Goal: Task Accomplishment & Management: Manage account settings

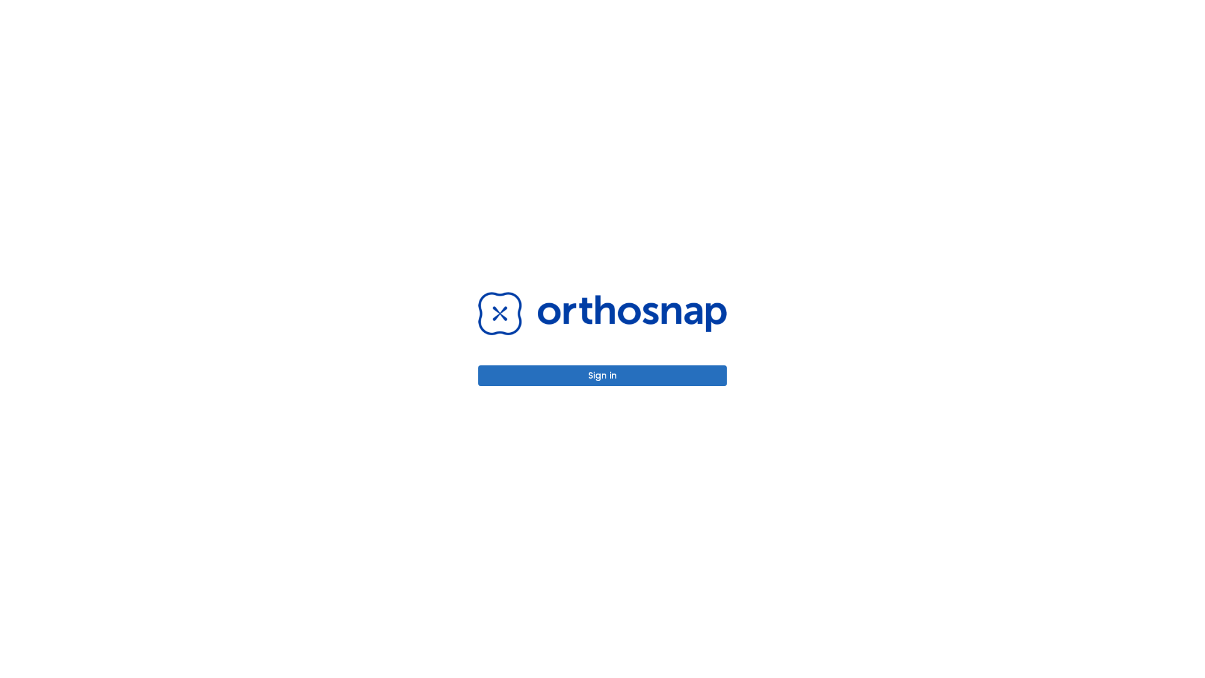
click at [603, 375] on button "Sign in" at bounding box center [602, 375] width 249 height 21
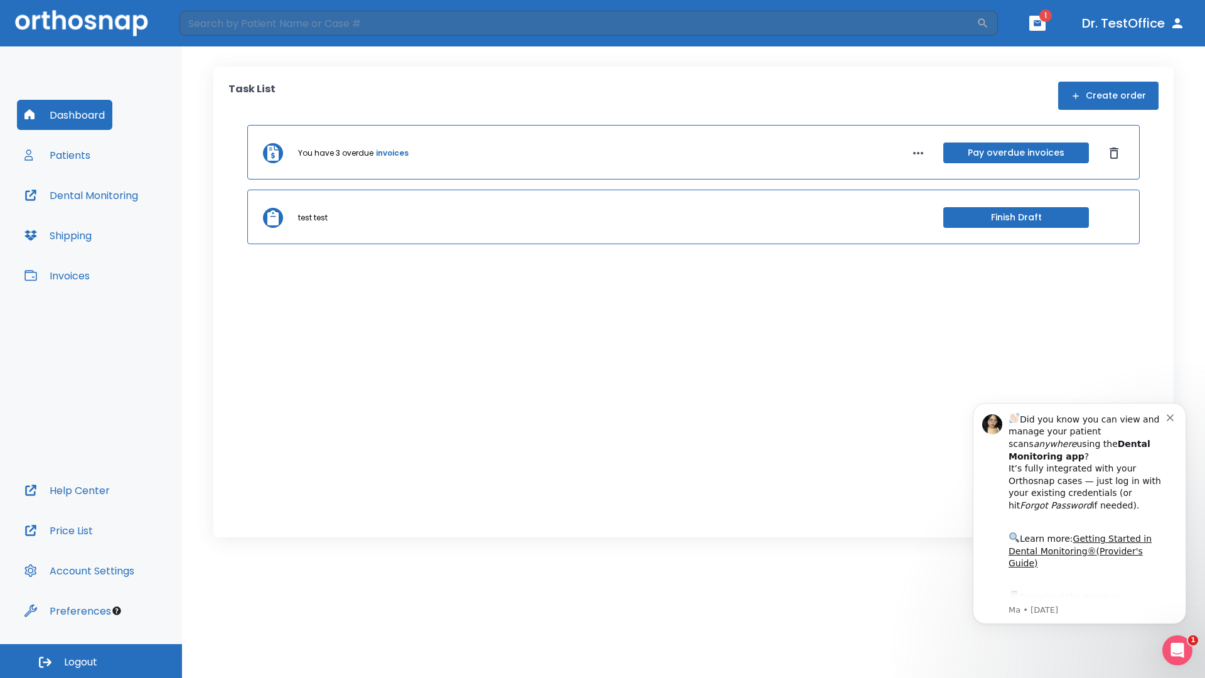
click at [91, 661] on span "Logout" at bounding box center [80, 662] width 33 height 14
